Goal: Task Accomplishment & Management: Manage account settings

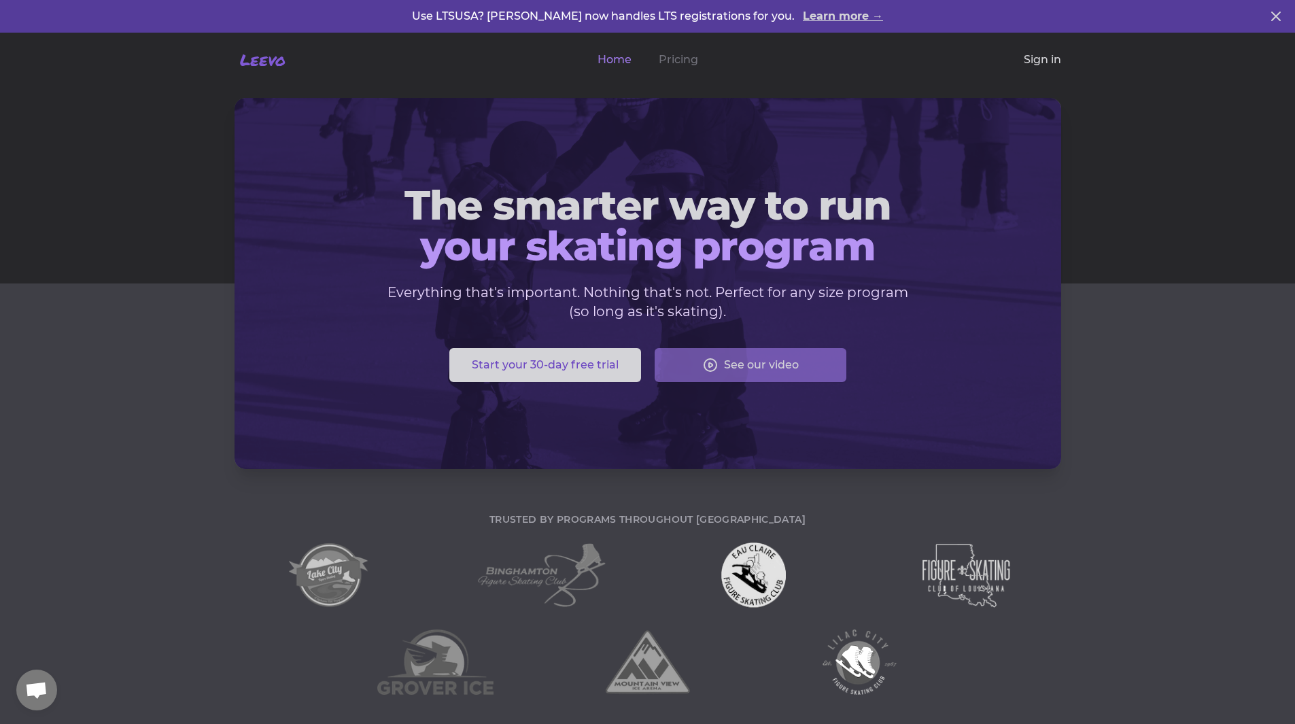
click at [1033, 58] on link "Sign in" at bounding box center [1042, 60] width 37 height 16
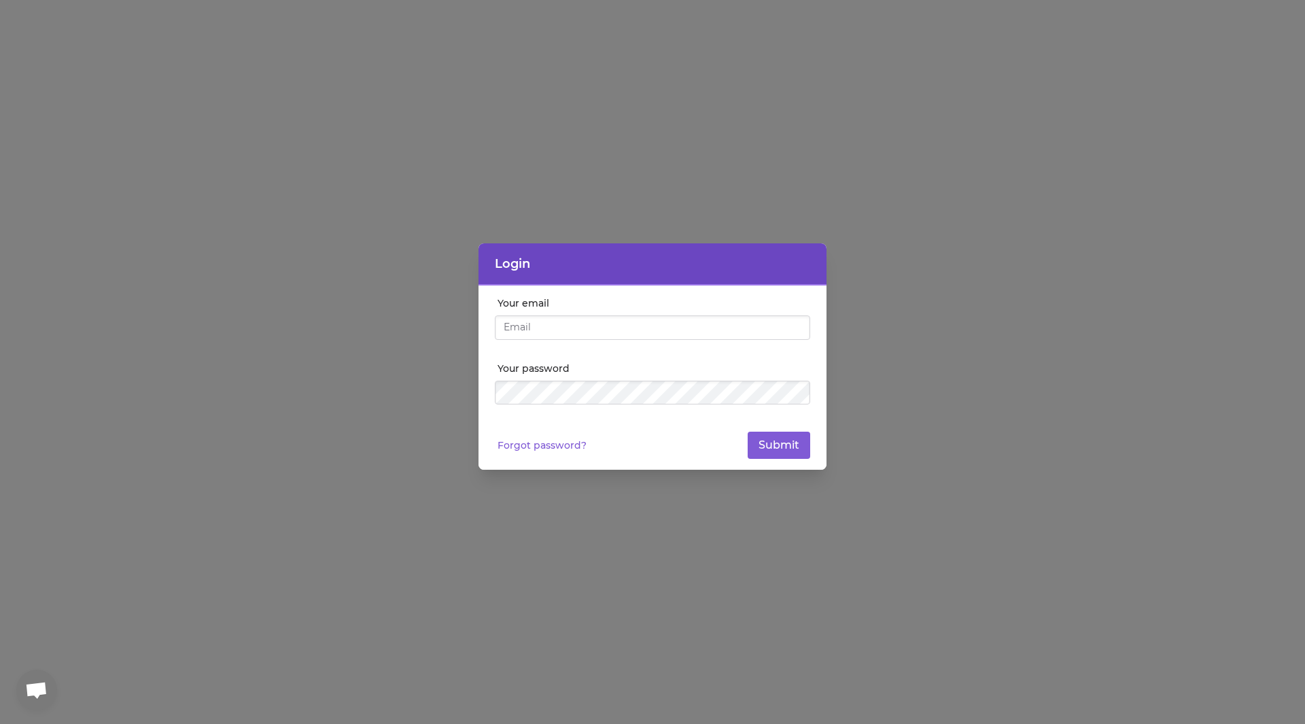
click at [625, 330] on input "Your email" at bounding box center [652, 327] width 315 height 24
type input "[PERSON_NAME][EMAIL_ADDRESS][DOMAIN_NAME]"
click at [748, 432] on button "Submit" at bounding box center [779, 445] width 63 height 27
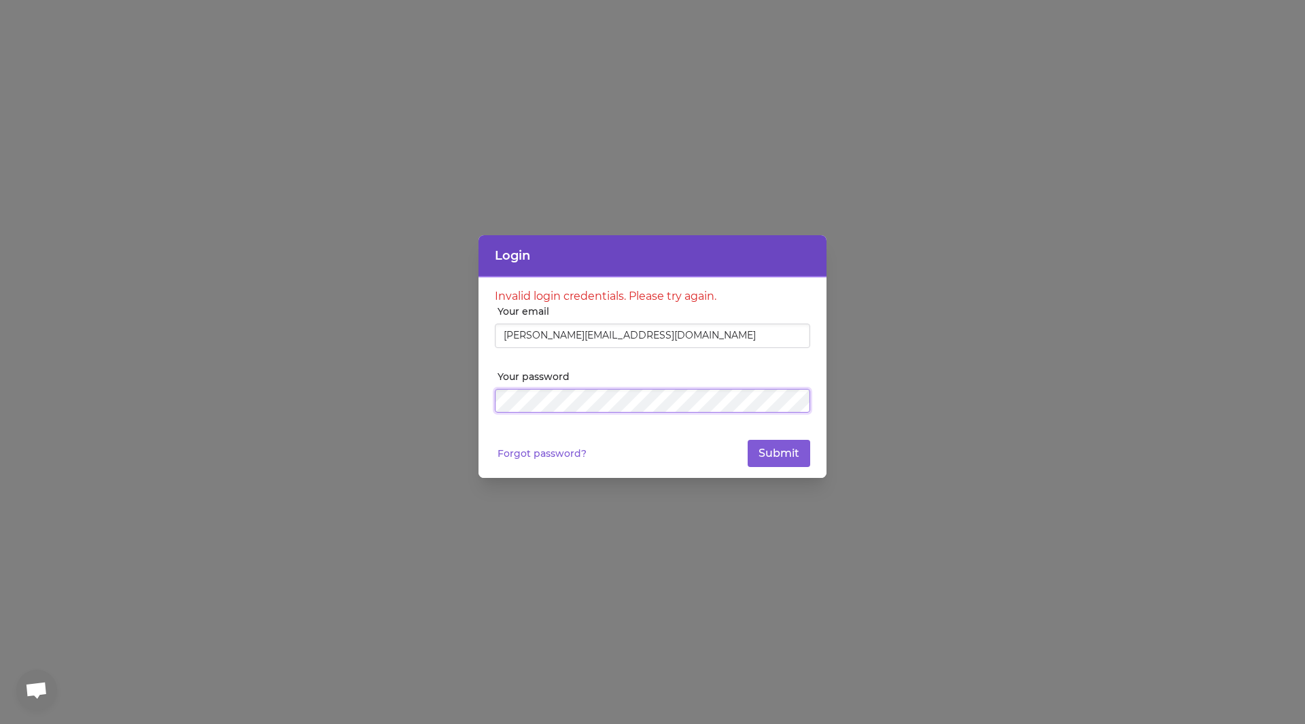
click at [748, 440] on button "Submit" at bounding box center [779, 453] width 63 height 27
click at [267, 400] on div "Login Invalid login credentials. Please try again. Your email [PERSON_NAME][EMA…" at bounding box center [652, 362] width 1305 height 724
click at [748, 440] on button "Submit" at bounding box center [779, 453] width 63 height 27
click at [566, 460] on link "Forgot password?" at bounding box center [542, 454] width 89 height 14
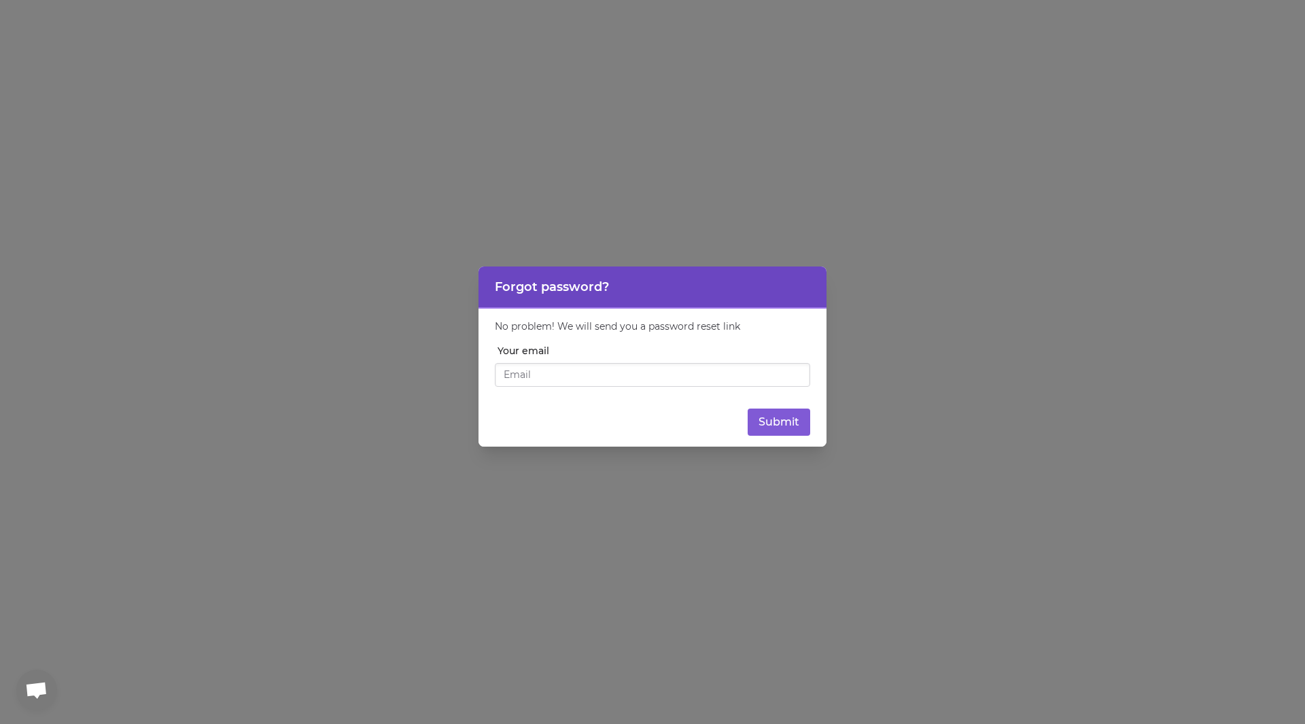
click at [554, 372] on input "Your email" at bounding box center [652, 375] width 315 height 24
type input "[PERSON_NAME][EMAIL_ADDRESS][DOMAIN_NAME]"
drag, startPoint x: 821, startPoint y: 425, endPoint x: 810, endPoint y: 425, distance: 10.2
click at [819, 425] on div "No problem! We will send you a password reset link Your email [PERSON_NAME][EMA…" at bounding box center [653, 378] width 348 height 139
click at [791, 425] on button "Submit" at bounding box center [779, 422] width 63 height 27
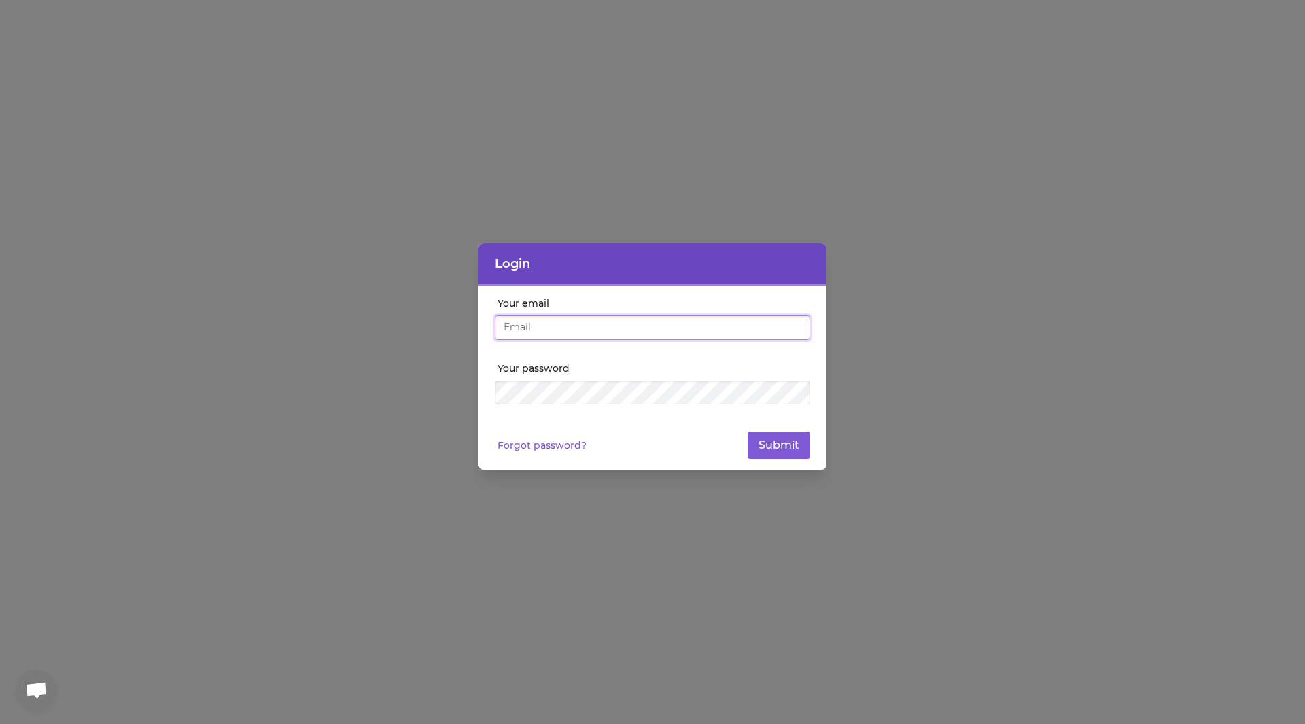
click at [517, 334] on input "Your email" at bounding box center [652, 327] width 315 height 24
type input "[PERSON_NAME][EMAIL_ADDRESS][DOMAIN_NAME]"
click at [748, 432] on button "Submit" at bounding box center [779, 445] width 63 height 27
